Goal: Information Seeking & Learning: Learn about a topic

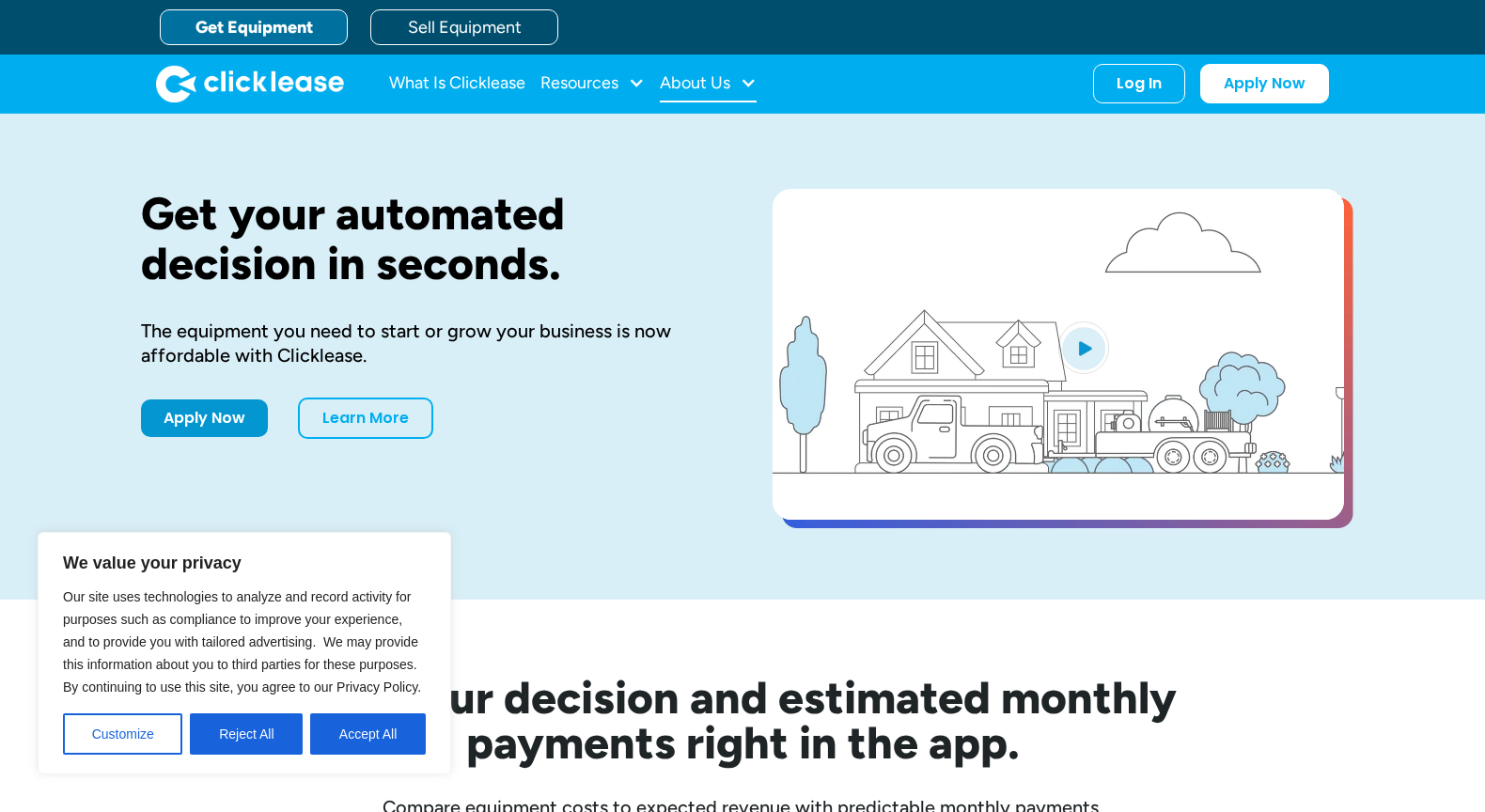
click at [709, 83] on div "About Us" at bounding box center [695, 83] width 70 height 0
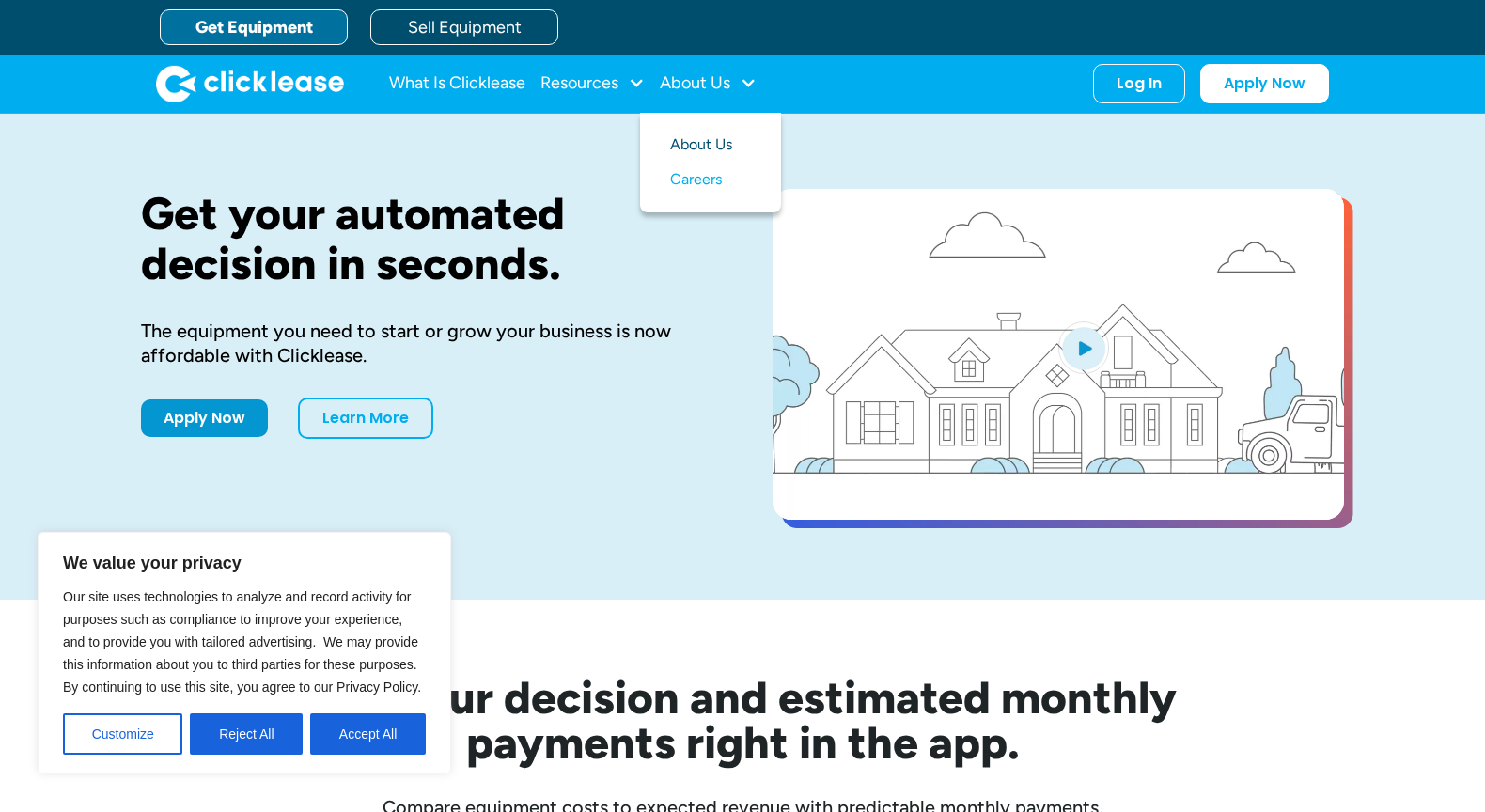
click at [699, 155] on link "About Us" at bounding box center [710, 145] width 81 height 35
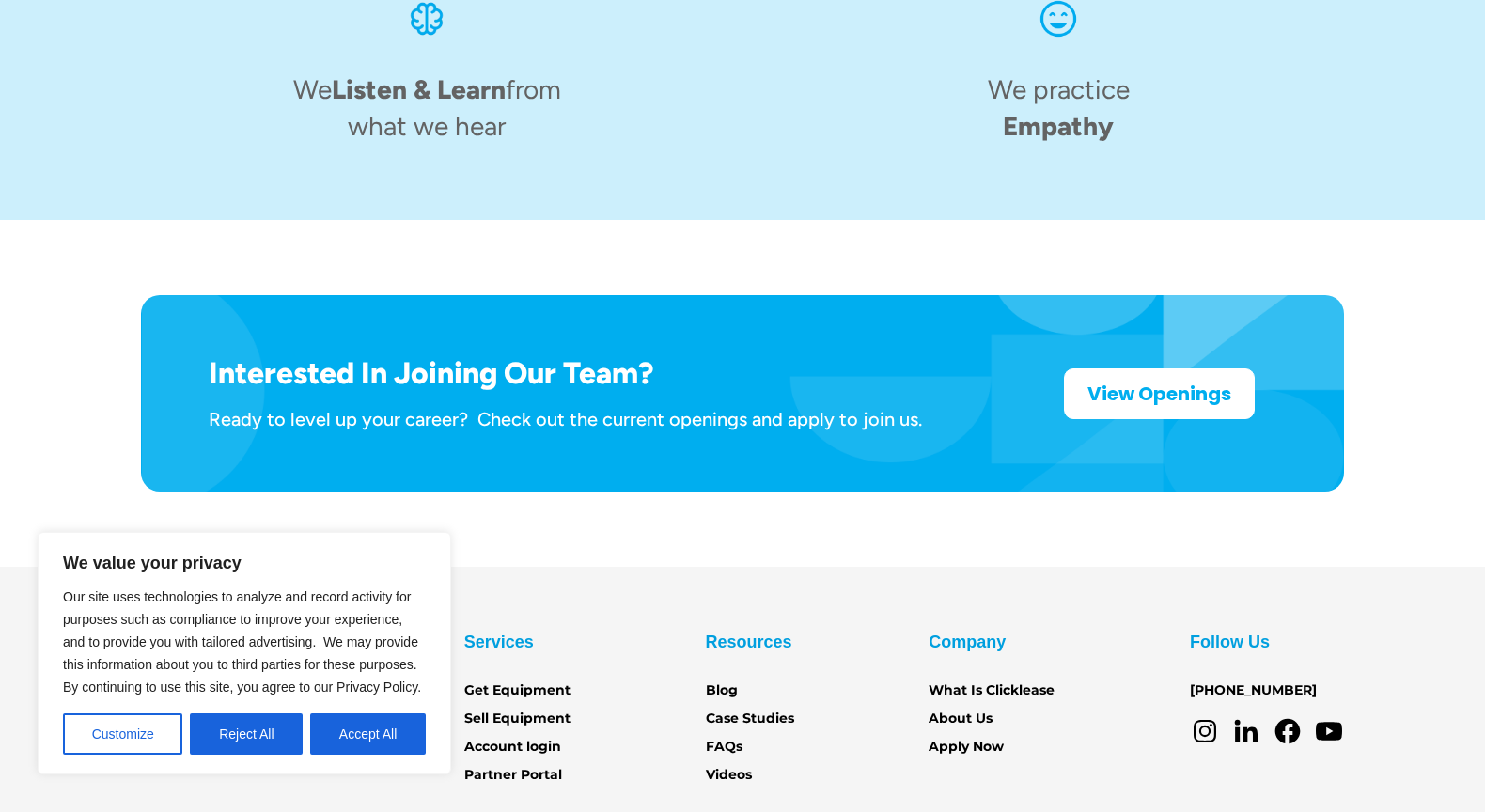
scroll to position [2969, 0]
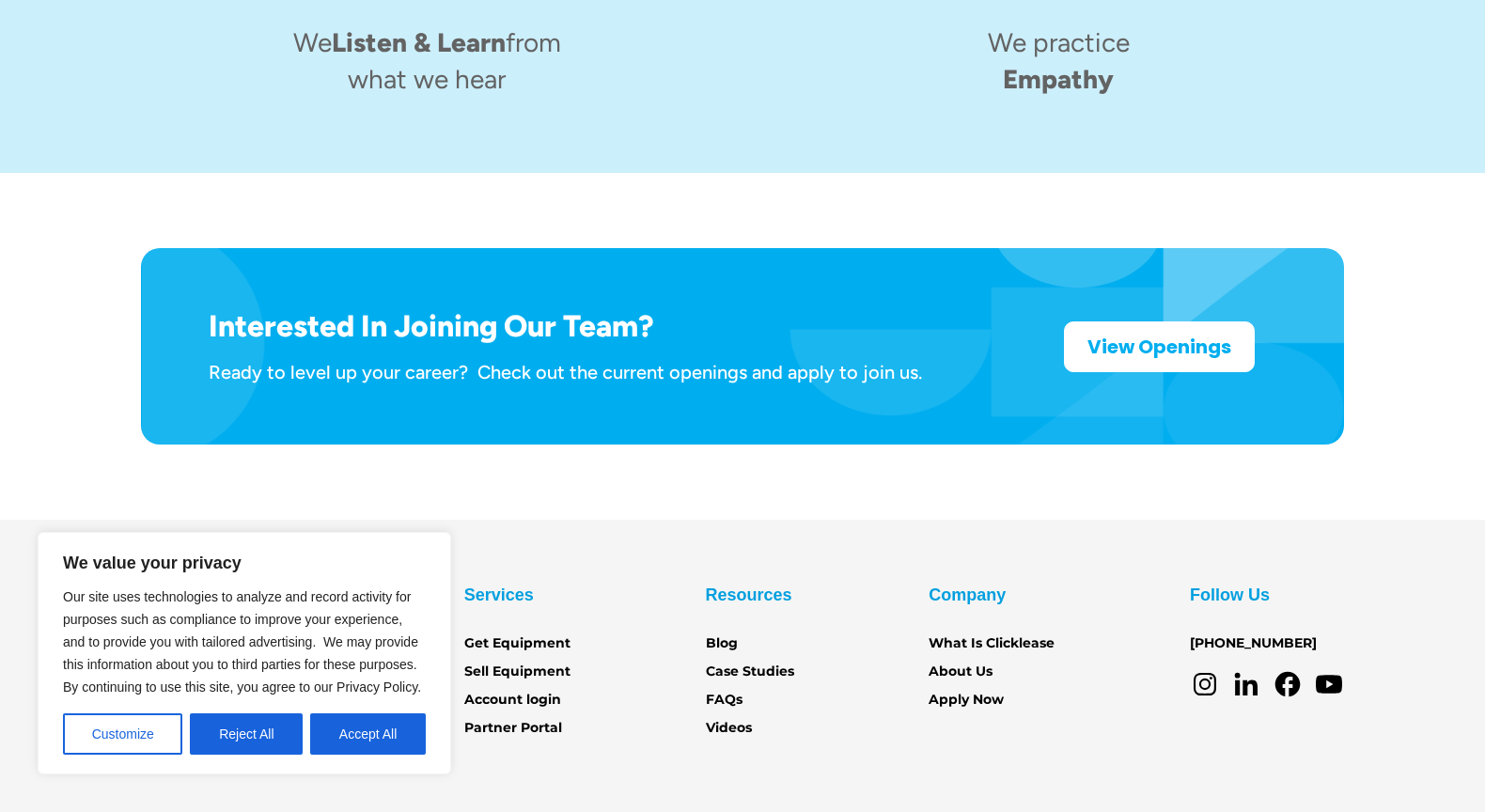
click at [214, 383] on div "Interested In Joining Our Team? Ready to level up your career? Check out the cu…" at bounding box center [742, 345] width 1410 height 346
click at [260, 733] on button "Reject All" at bounding box center [246, 734] width 112 height 41
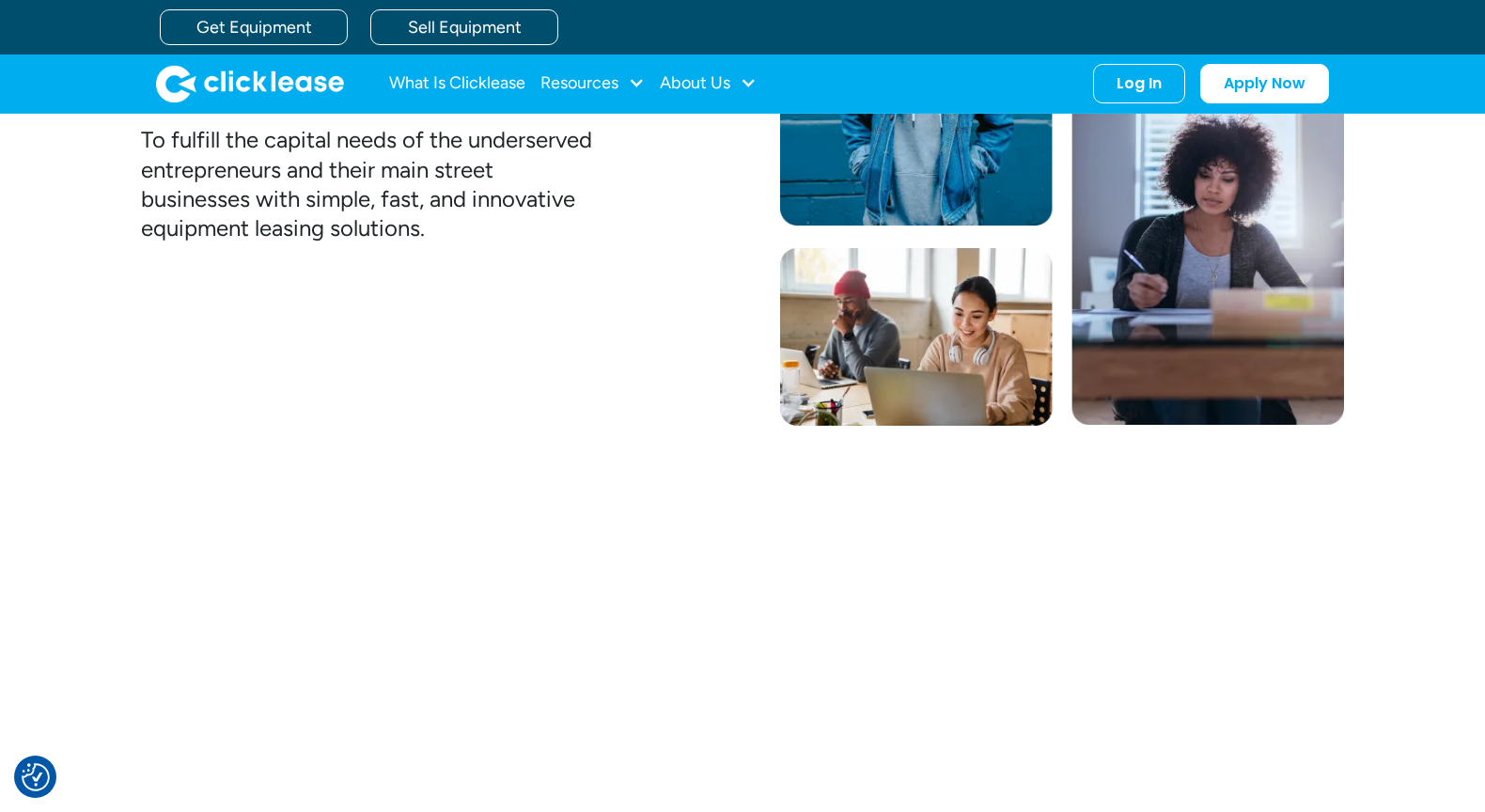
scroll to position [0, 0]
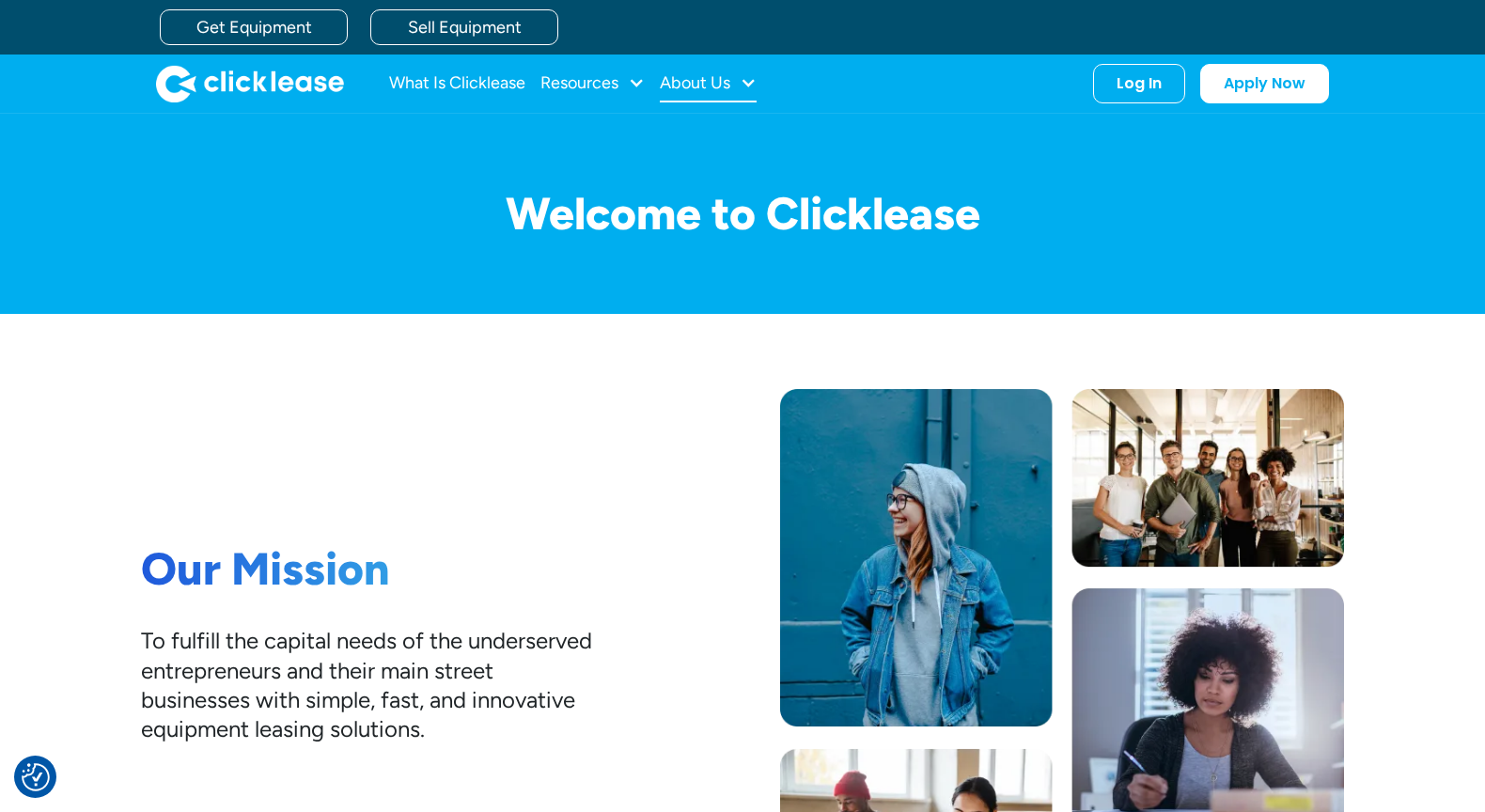
click at [738, 89] on div "About Us" at bounding box center [708, 84] width 97 height 37
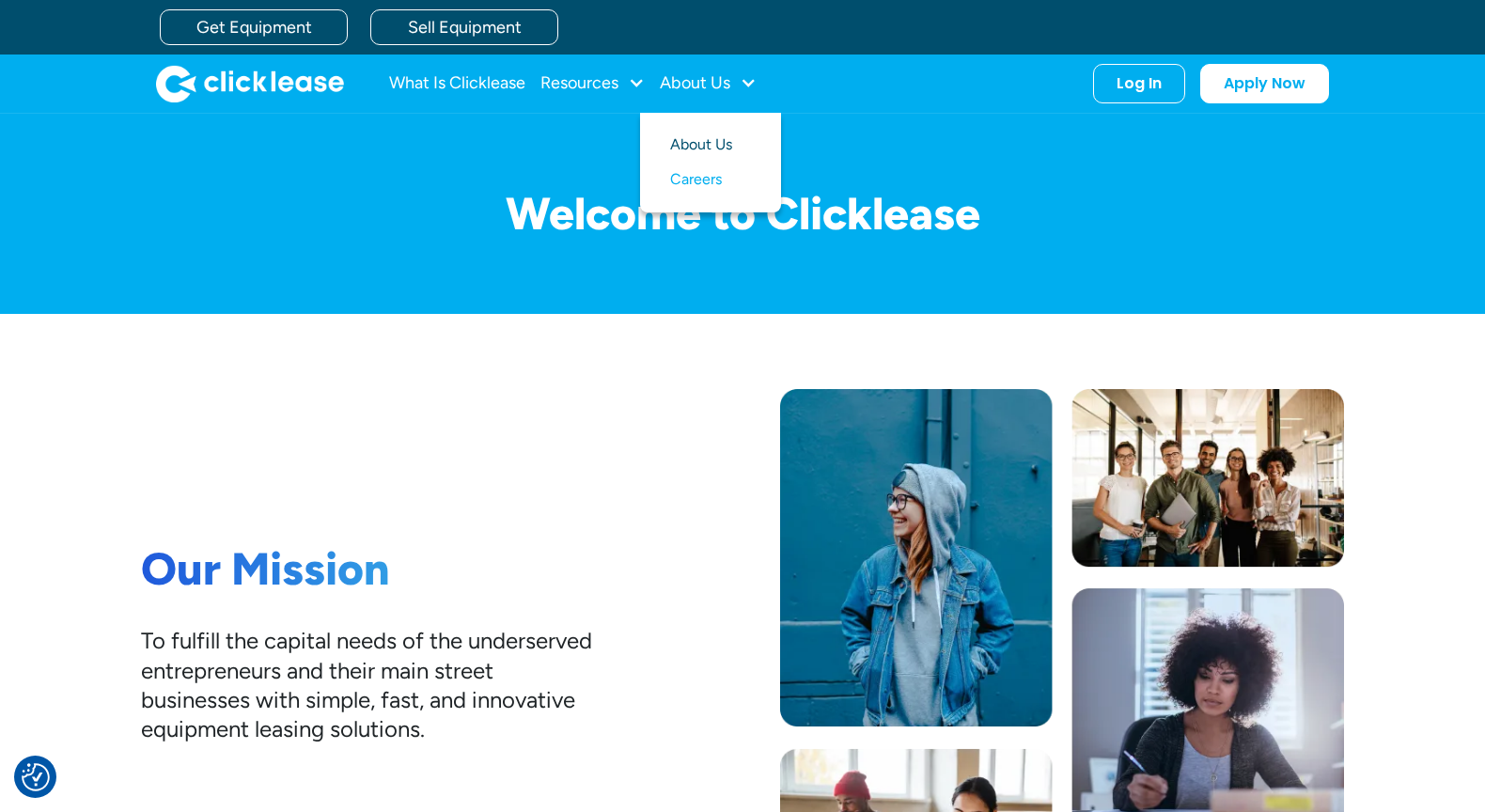
click at [705, 149] on link "About Us" at bounding box center [710, 145] width 81 height 35
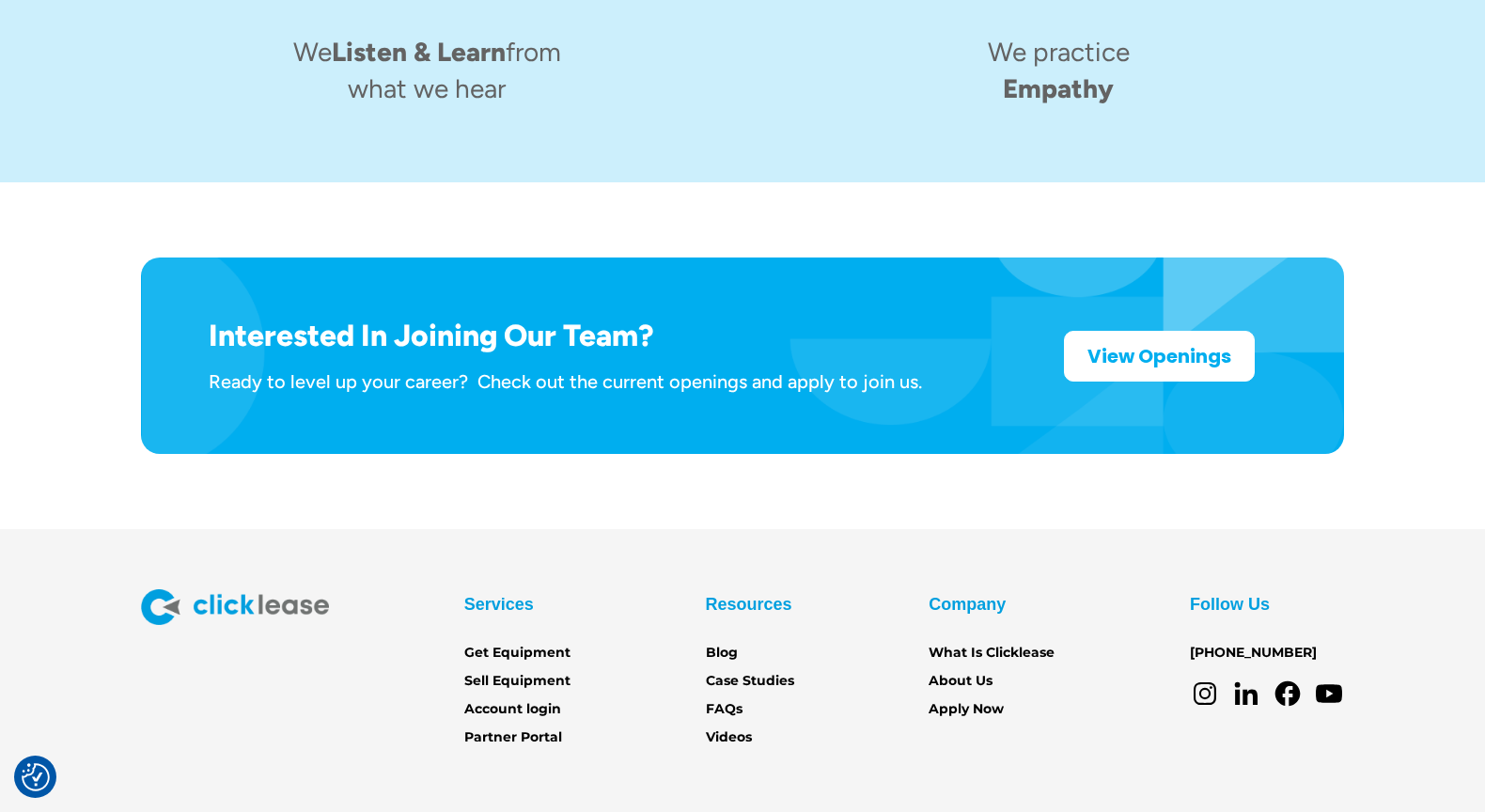
scroll to position [2969, 0]
